Goal: Navigation & Orientation: Find specific page/section

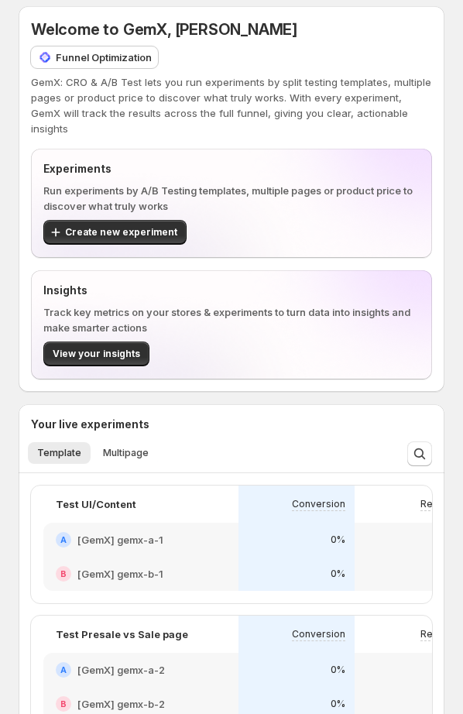
click at [314, 69] on div "Welcome to GemX, [PERSON_NAME] Funnel Optimization GemX: CRO & A/B Test lets yo…" at bounding box center [231, 78] width 401 height 118
click at [336, 120] on p "GemX: CRO & A/B Test lets you run experiments by split testing templates, multi…" at bounding box center [231, 105] width 401 height 62
click at [331, 109] on p "GemX: CRO & A/B Test lets you run experiments by split testing templates, multi…" at bounding box center [231, 105] width 401 height 62
click at [238, 48] on div "Welcome to GemX, [PERSON_NAME] Funnel Optimization" at bounding box center [231, 44] width 401 height 50
click at [167, 22] on span "Welcome to GemX, [PERSON_NAME]" at bounding box center [164, 29] width 266 height 19
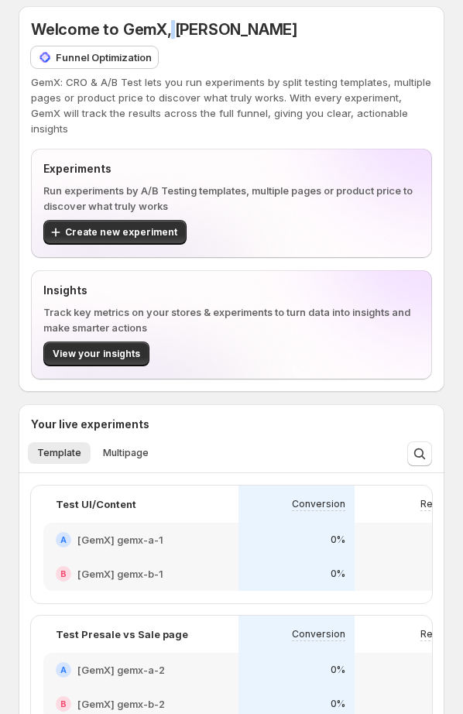
click at [167, 22] on span "Welcome to GemX, [PERSON_NAME]" at bounding box center [164, 29] width 266 height 19
click at [368, 86] on p "GemX: CRO & A/B Test lets you run experiments by split testing templates, multi…" at bounding box center [231, 105] width 401 height 62
click at [317, 46] on div "Welcome to GemX, [PERSON_NAME] Funnel Optimization" at bounding box center [231, 44] width 401 height 50
click at [327, 28] on h5 "Welcome to GemX, [PERSON_NAME]" at bounding box center [231, 29] width 401 height 19
click at [370, 52] on div "Welcome to GemX, [PERSON_NAME] Funnel Optimization" at bounding box center [231, 44] width 401 height 50
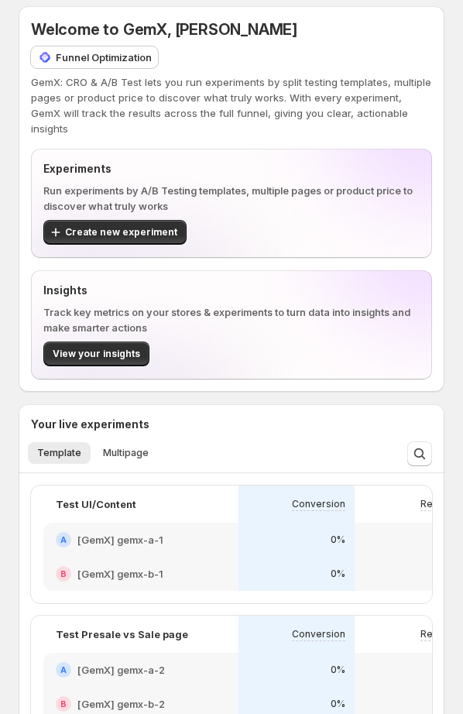
click at [387, 19] on div "Welcome to GemX, [PERSON_NAME]" at bounding box center [231, 30] width 401 height 22
drag, startPoint x: 413, startPoint y: 24, endPoint x: 409, endPoint y: 47, distance: 23.7
click at [413, 25] on h5 "Welcome to GemX, [PERSON_NAME]" at bounding box center [231, 29] width 401 height 19
click at [410, 53] on div "Welcome to GemX, [PERSON_NAME] Funnel Optimization" at bounding box center [231, 44] width 401 height 50
click at [403, 90] on p "GemX: CRO & A/B Test lets you run experiments by split testing templates, multi…" at bounding box center [231, 105] width 401 height 62
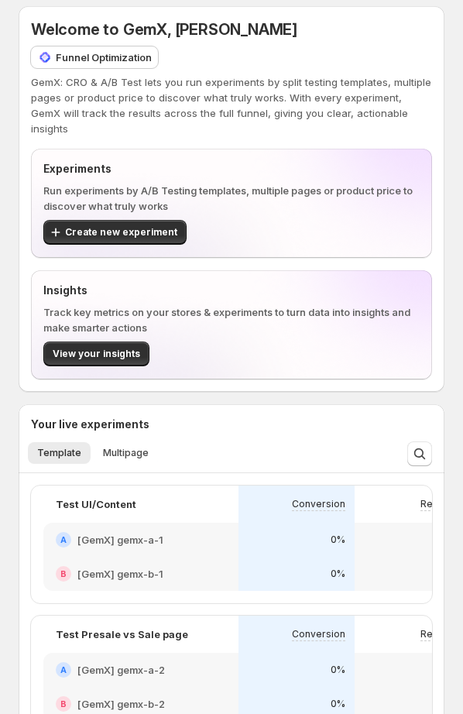
click at [400, 97] on p "GemX: CRO & A/B Test lets you run experiments by split testing templates, multi…" at bounding box center [231, 105] width 401 height 62
click at [387, 26] on h5 "Welcome to GemX, [PERSON_NAME]" at bounding box center [231, 29] width 401 height 19
click at [396, 74] on p "GemX: CRO & A/B Test lets you run experiments by split testing templates, multi…" at bounding box center [231, 105] width 401 height 62
click at [400, 98] on p "GemX: CRO & A/B Test lets you run experiments by split testing templates, multi…" at bounding box center [231, 105] width 401 height 62
click at [218, 75] on p "GemX: CRO & A/B Test lets you run experiments by split testing templates, multi…" at bounding box center [231, 105] width 401 height 62
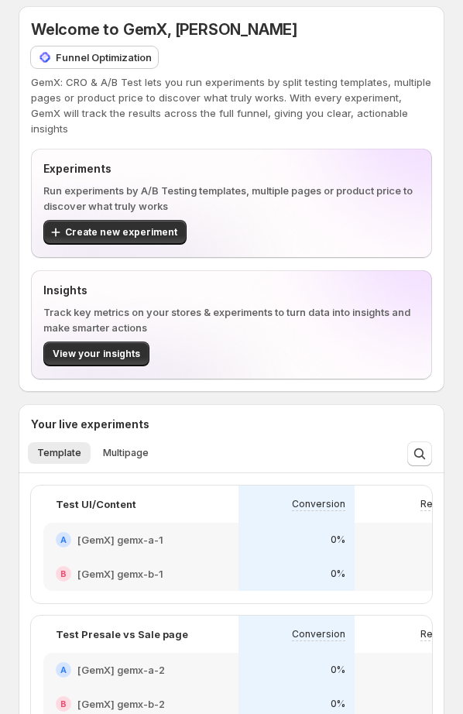
click at [254, 64] on div "Welcome to GemX, [PERSON_NAME] Funnel Optimization" at bounding box center [231, 44] width 401 height 50
click at [279, 96] on p "GemX: CRO & A/B Test lets you run experiments by split testing templates, multi…" at bounding box center [231, 105] width 401 height 62
click at [320, 43] on div "Welcome to GemX, [PERSON_NAME] Funnel Optimization" at bounding box center [231, 44] width 401 height 50
click at [284, 106] on p "GemX: CRO & A/B Test lets you run experiments by split testing templates, multi…" at bounding box center [231, 105] width 401 height 62
click at [286, 120] on div "Welcome to GemX, [PERSON_NAME] Funnel Optimization GemX: CRO & A/B Test lets yo…" at bounding box center [231, 199] width 401 height 361
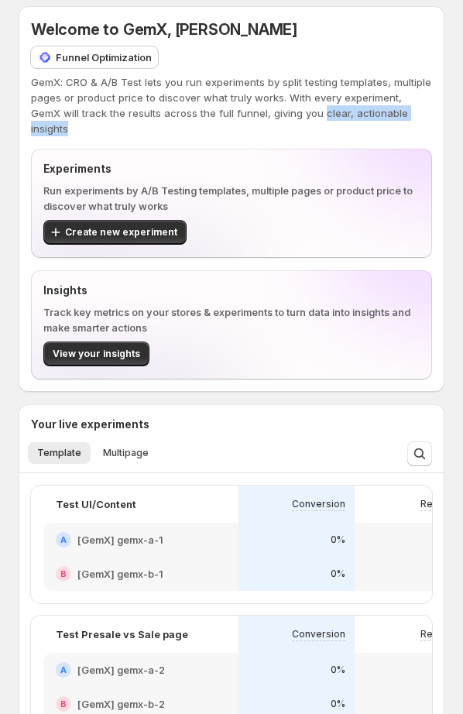
click at [320, 47] on div "Welcome to GemX, [PERSON_NAME] Funnel Optimization" at bounding box center [231, 44] width 401 height 50
click at [205, 71] on div "Welcome to GemX, [PERSON_NAME] Funnel Optimization GemX: CRO & A/B Test lets yo…" at bounding box center [231, 78] width 401 height 118
click at [298, 98] on p "GemX: CRO & A/B Test lets you run experiments by split testing templates, multi…" at bounding box center [231, 105] width 401 height 62
click at [300, 57] on div "Welcome to GemX, [PERSON_NAME] Funnel Optimization" at bounding box center [231, 44] width 401 height 50
click at [285, 111] on p "GemX: CRO & A/B Test lets you run experiments by split testing templates, multi…" at bounding box center [231, 105] width 401 height 62
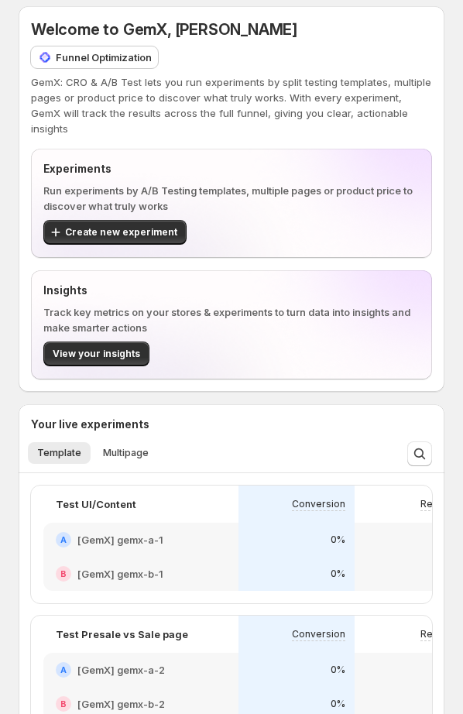
click at [285, 161] on p "Experiments" at bounding box center [231, 168] width 376 height 15
click at [287, 304] on p "Track key metrics on your stores & experiments to turn data into insights and m…" at bounding box center [231, 319] width 376 height 31
click at [13, 491] on div "Welcome to GemX, [PERSON_NAME] Funnel Optimization GemX: CRO & A/B Test lets yo…" at bounding box center [231, 716] width 463 height 1432
